Goal: Check status: Check status

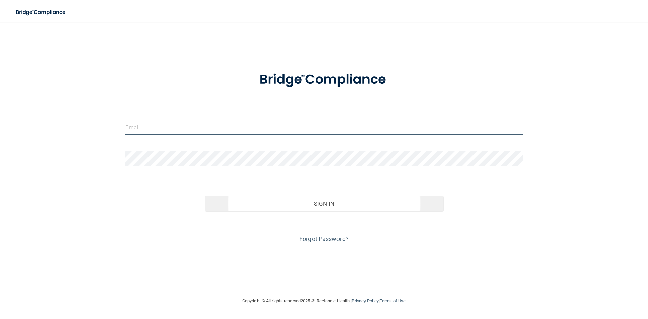
type input "[PERSON_NAME][EMAIL_ADDRESS][PERSON_NAME][DOMAIN_NAME]"
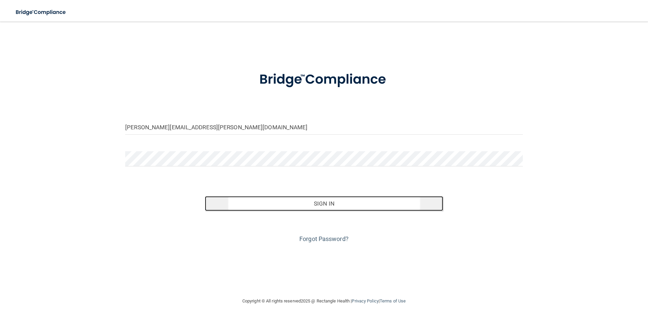
click at [344, 203] on button "Sign In" at bounding box center [324, 203] width 238 height 15
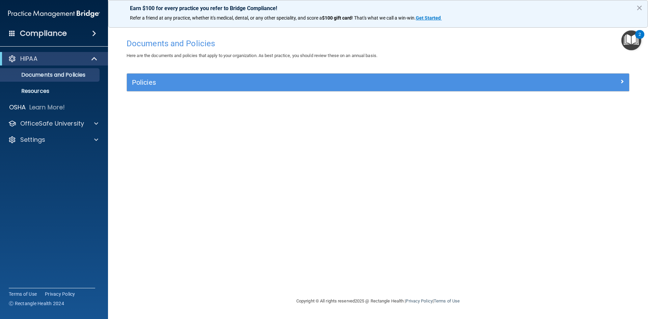
click at [60, 32] on h4 "Compliance" at bounding box center [43, 33] width 47 height 9
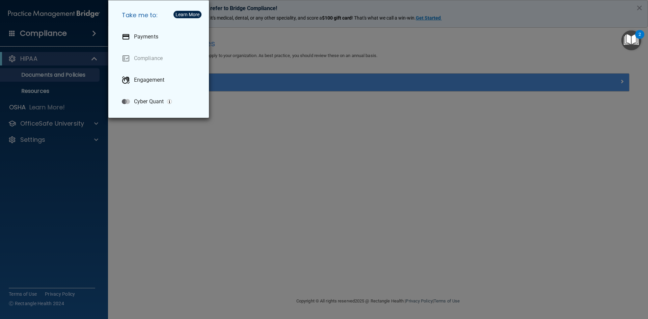
click at [168, 143] on div "Take me to: Payments Compliance Engagement Cyber Quant" at bounding box center [324, 159] width 648 height 319
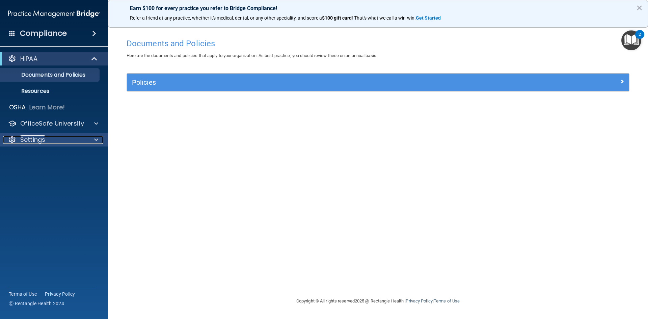
click at [81, 138] on div "Settings" at bounding box center [45, 140] width 84 height 8
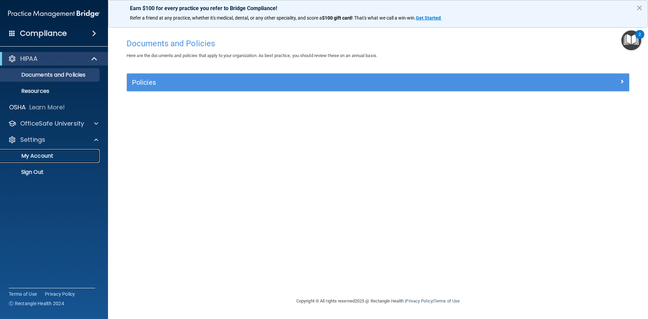
click at [49, 153] on p "My Account" at bounding box center [50, 155] width 92 height 7
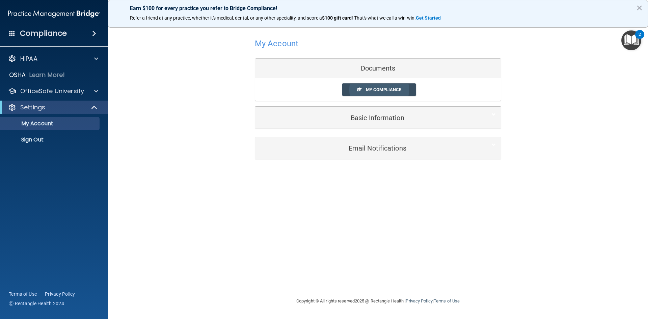
click at [397, 87] on span "My Compliance" at bounding box center [383, 89] width 35 height 5
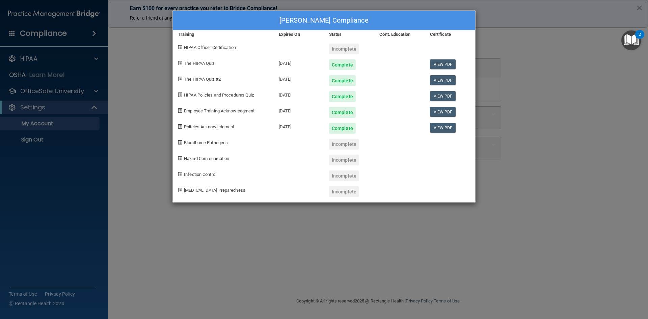
click at [349, 115] on div "Complete" at bounding box center [342, 112] width 27 height 11
click at [445, 111] on link "View PDF" at bounding box center [443, 112] width 26 height 10
click at [436, 128] on link "View PDF" at bounding box center [443, 128] width 26 height 10
